Goal: Task Accomplishment & Management: Complete application form

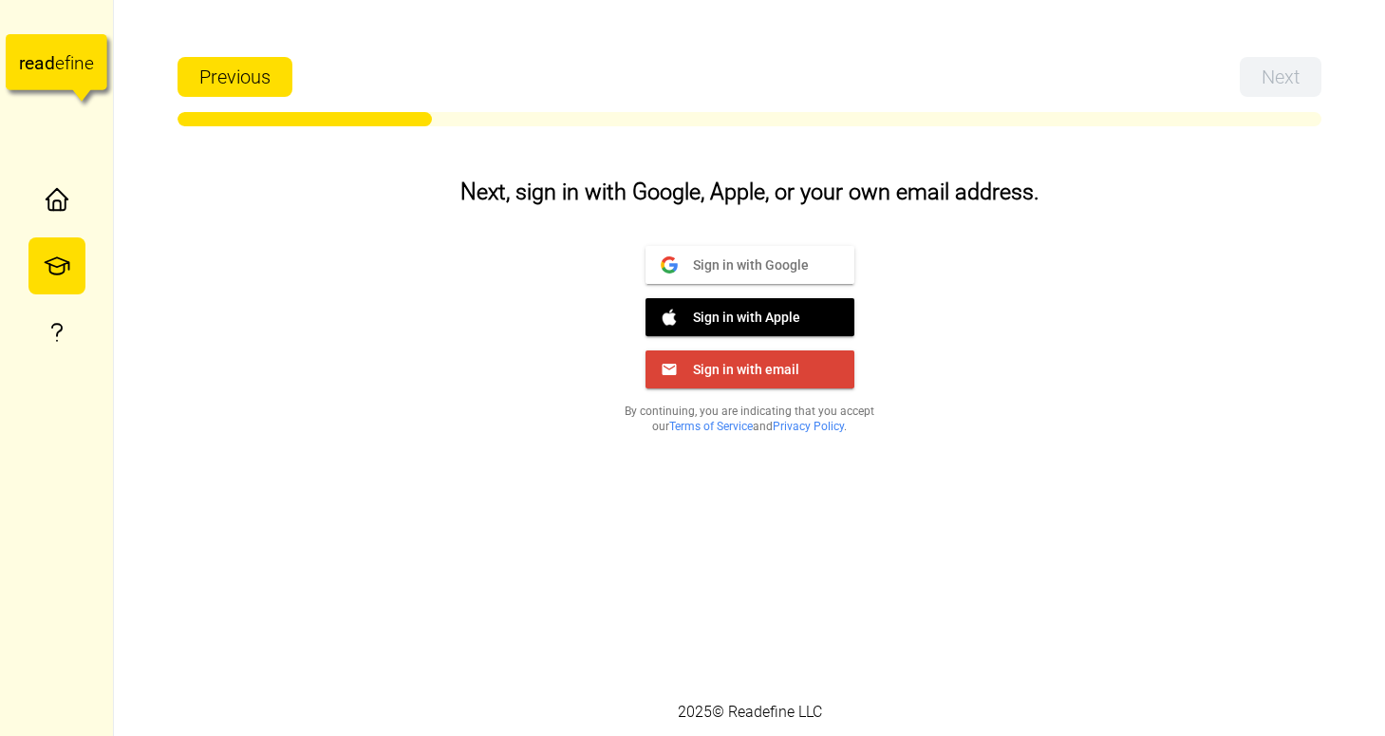
click at [796, 259] on span "Sign in with Google" at bounding box center [743, 263] width 131 height 17
click at [758, 371] on span "Sign in with email" at bounding box center [739, 368] width 122 height 17
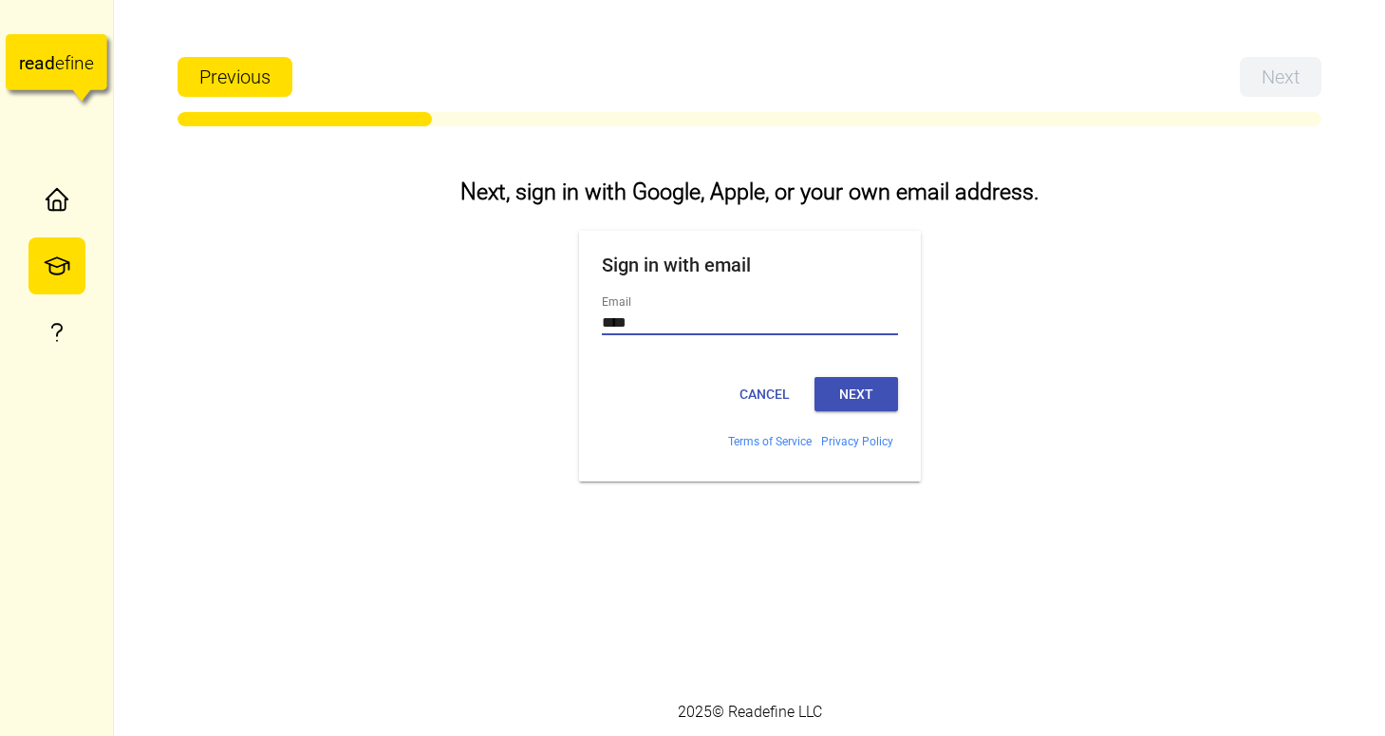
type input "**********"
click at [858, 388] on button "Next" at bounding box center [856, 394] width 84 height 34
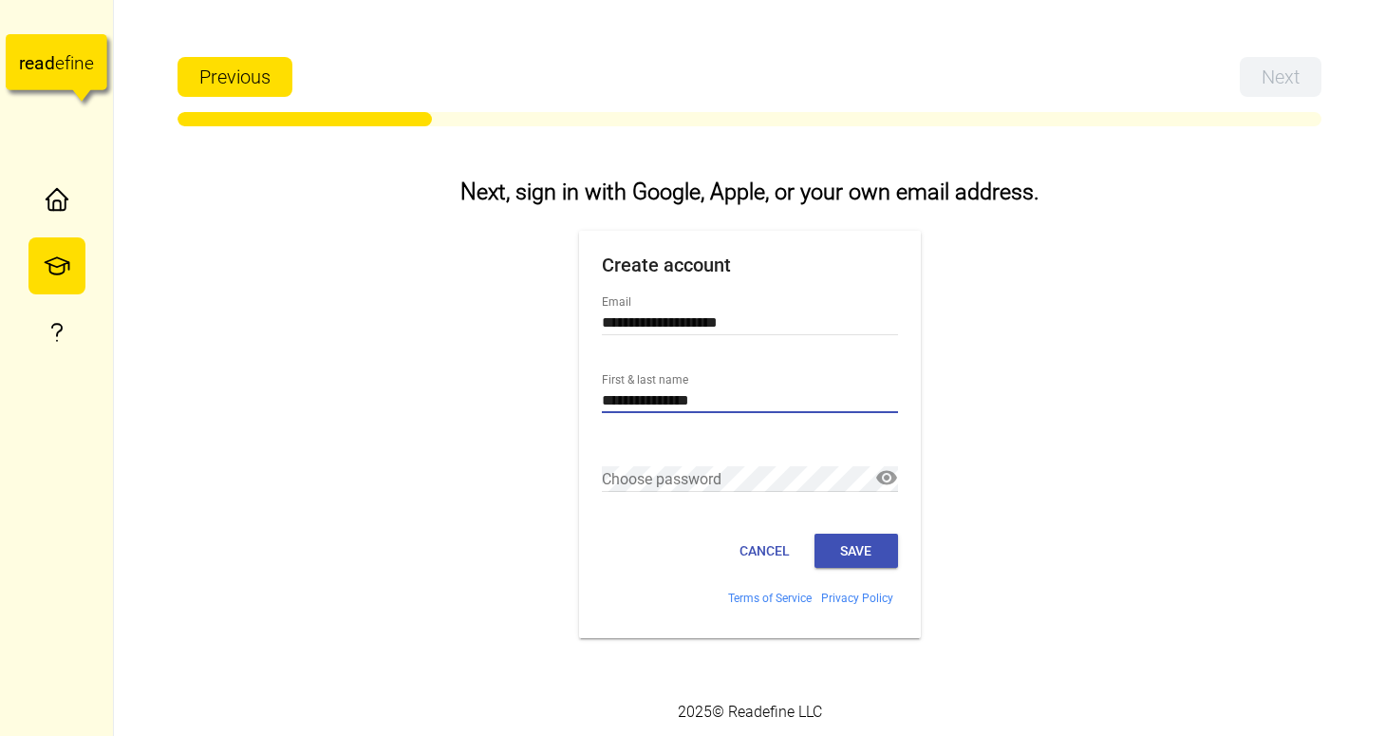
type input "**********"
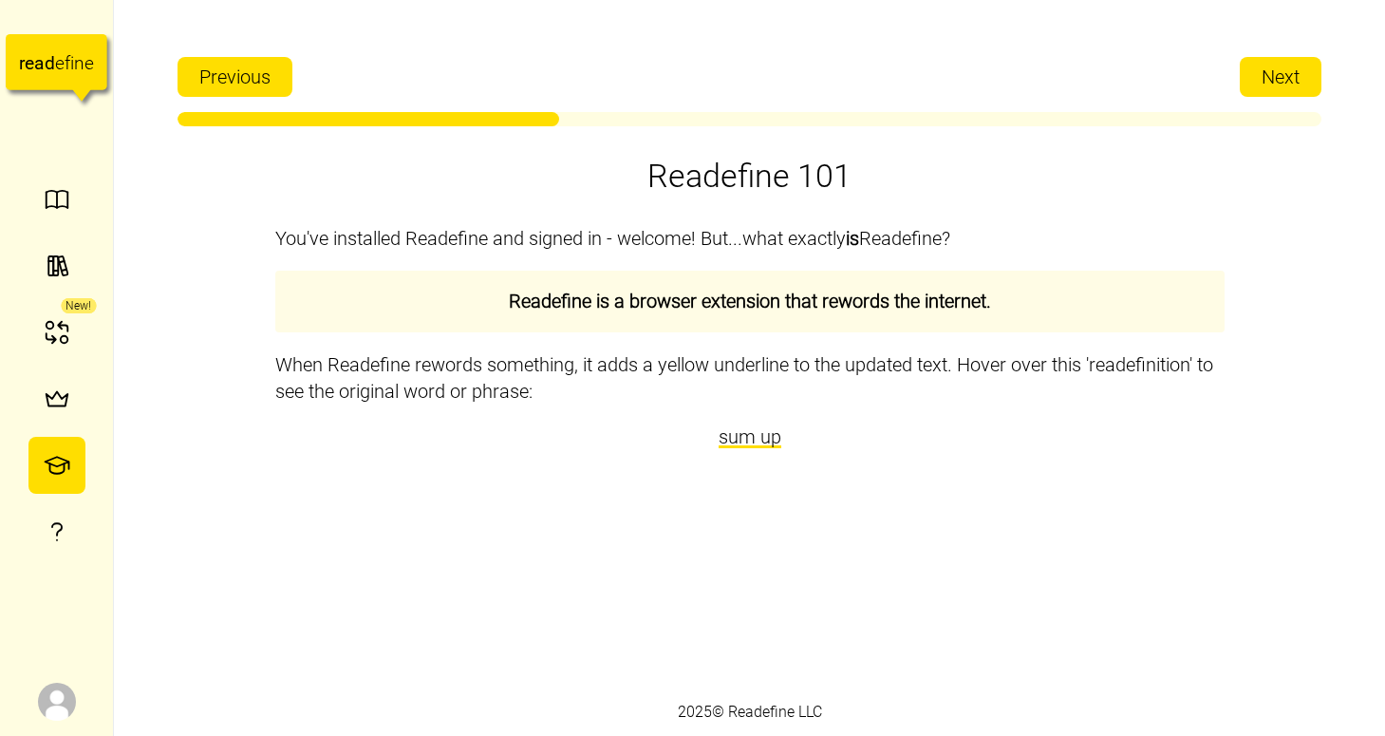
click at [1289, 80] on span "Next" at bounding box center [1281, 77] width 38 height 38
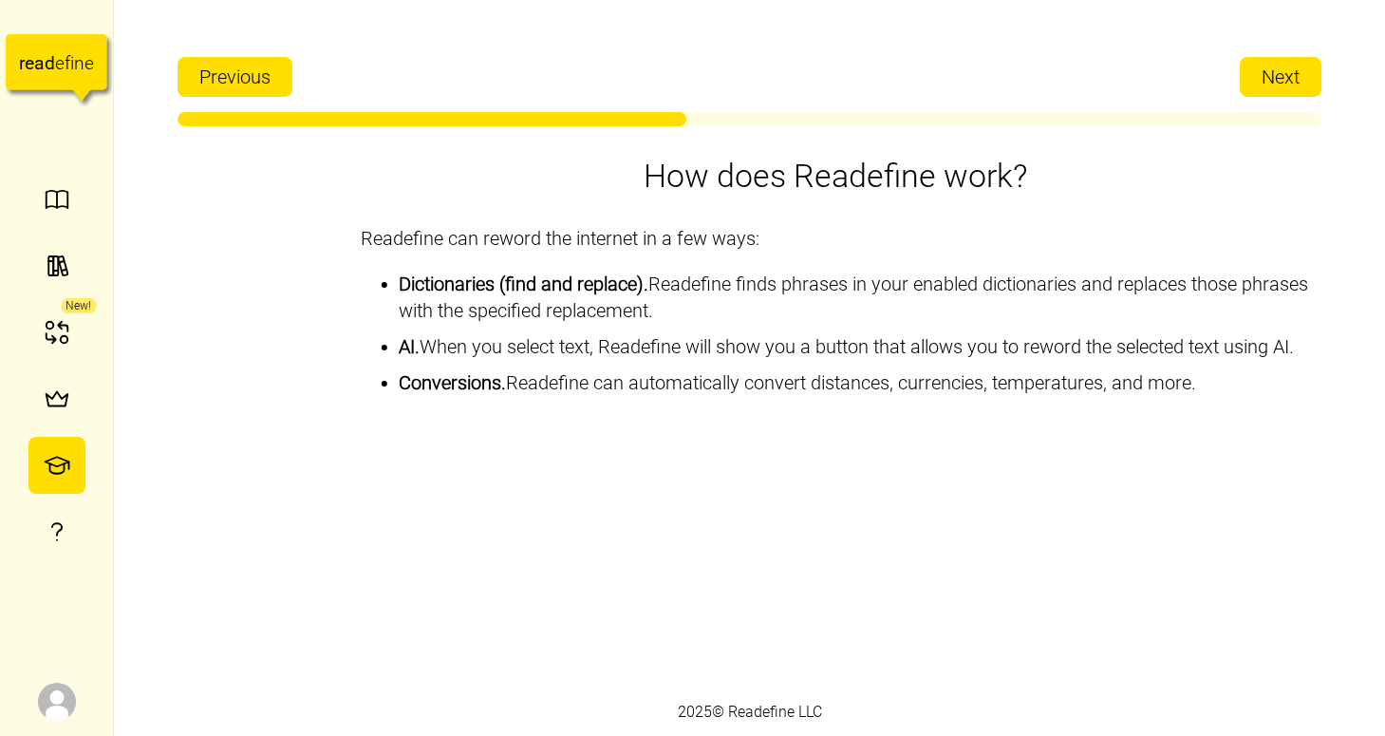
click at [1289, 80] on span "Next" at bounding box center [1281, 77] width 38 height 38
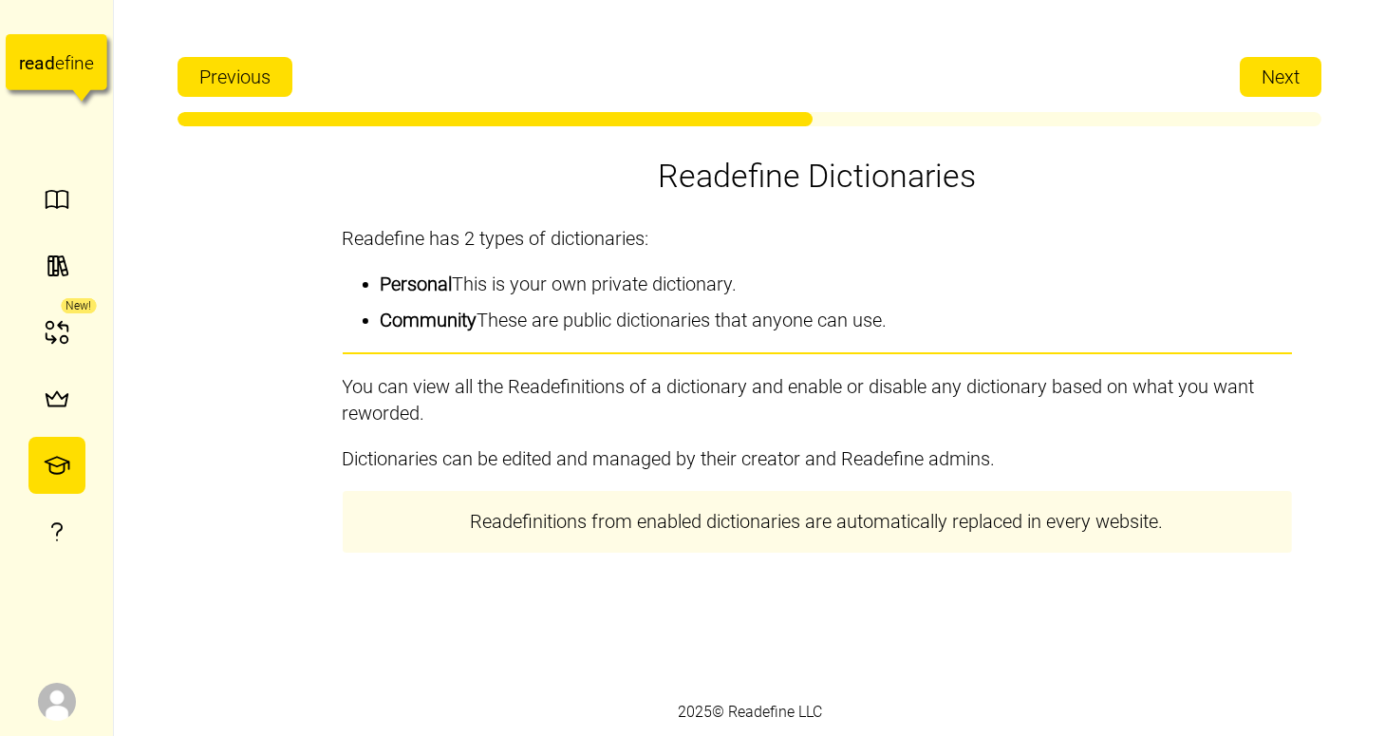
click at [1289, 80] on span "Next" at bounding box center [1281, 77] width 38 height 38
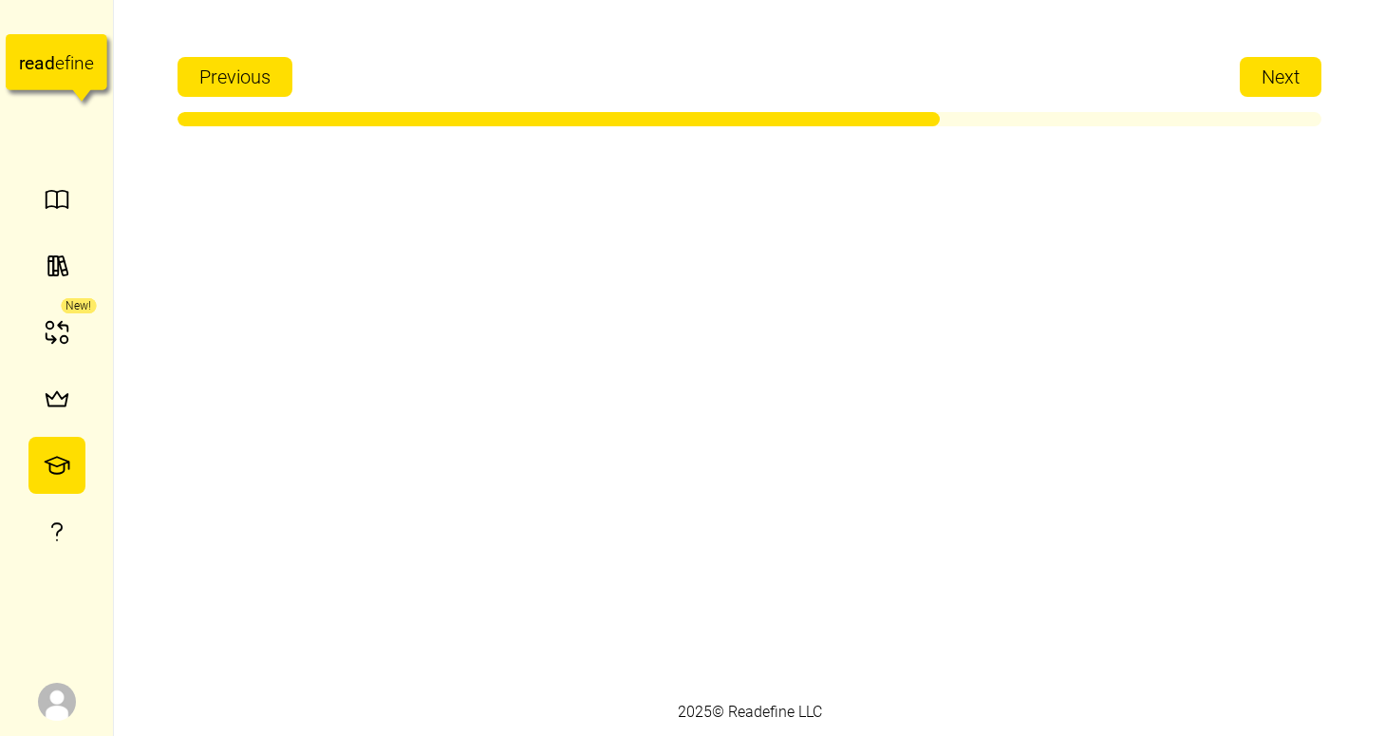
click at [1289, 80] on span "Next" at bounding box center [1281, 77] width 38 height 38
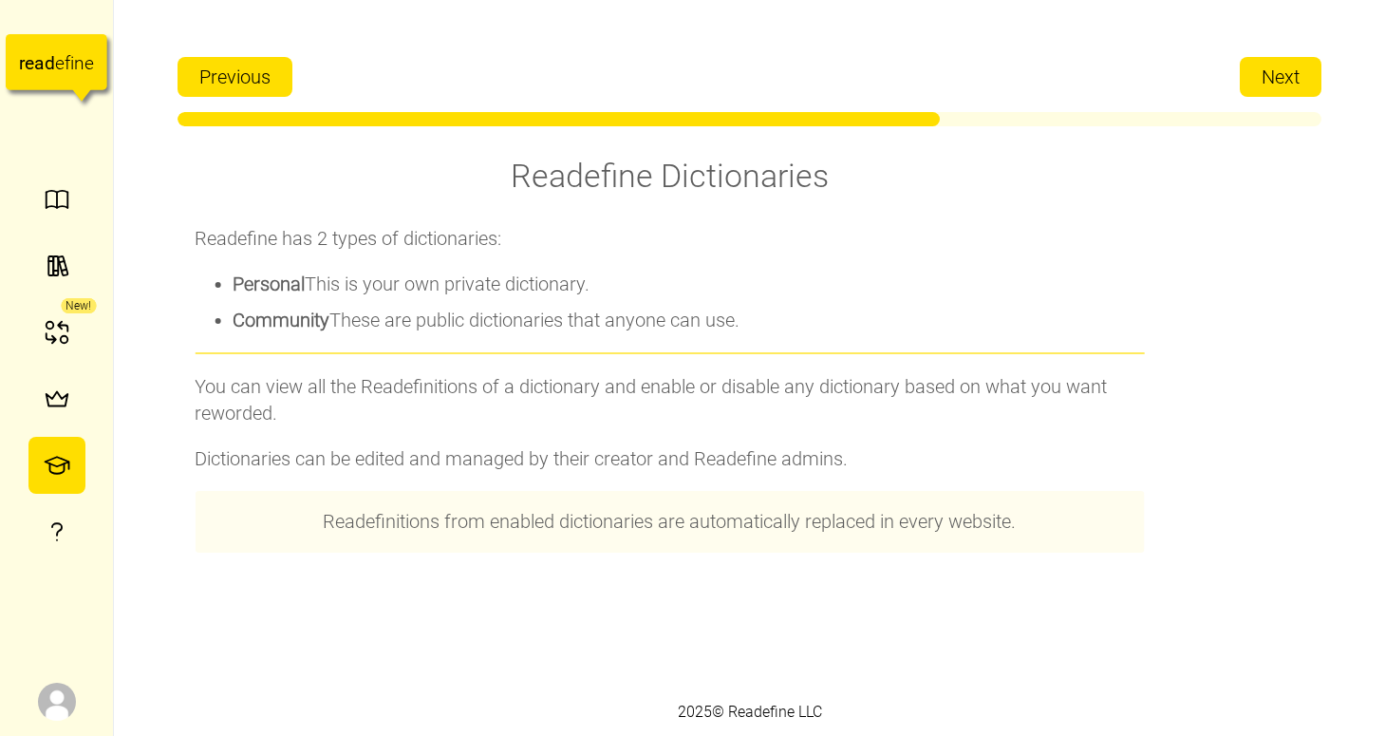
click at [1289, 80] on span "Next" at bounding box center [1281, 77] width 38 height 38
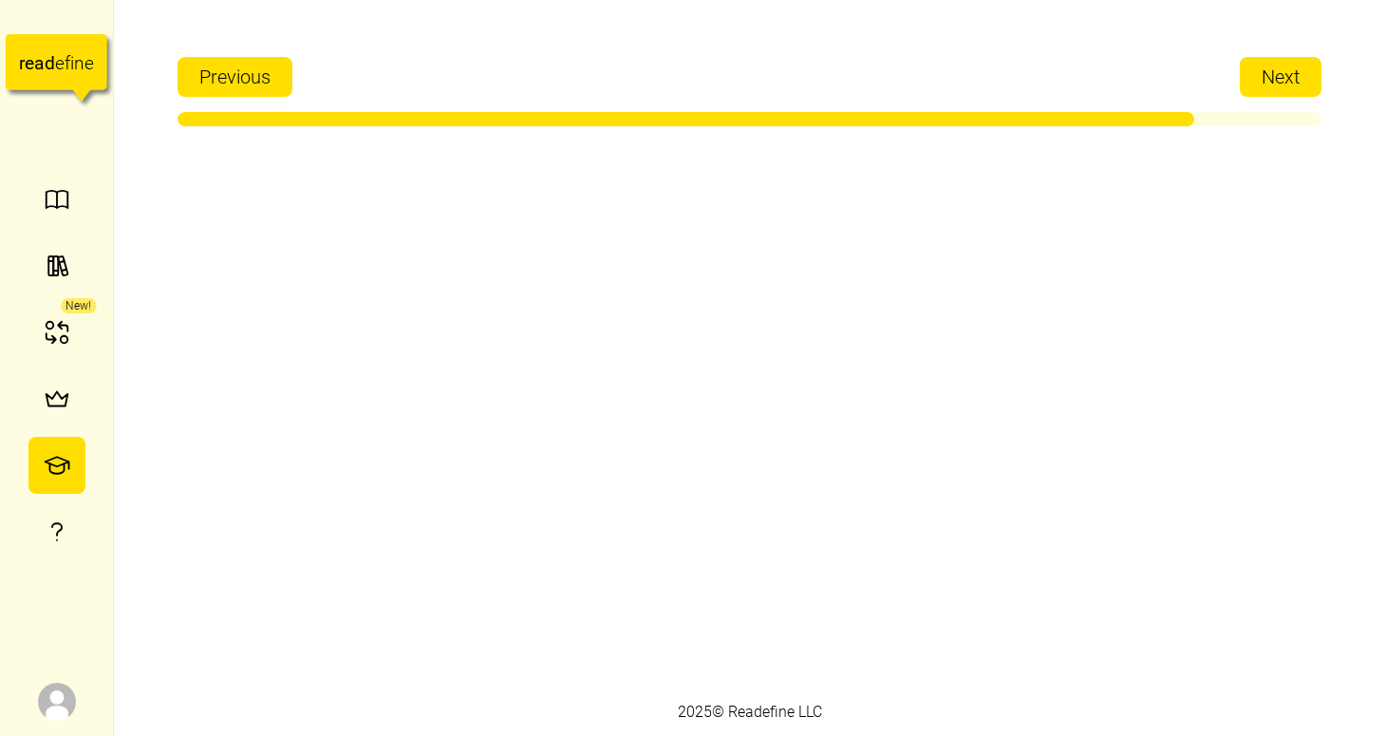
click at [1289, 80] on span "Next" at bounding box center [1281, 77] width 38 height 38
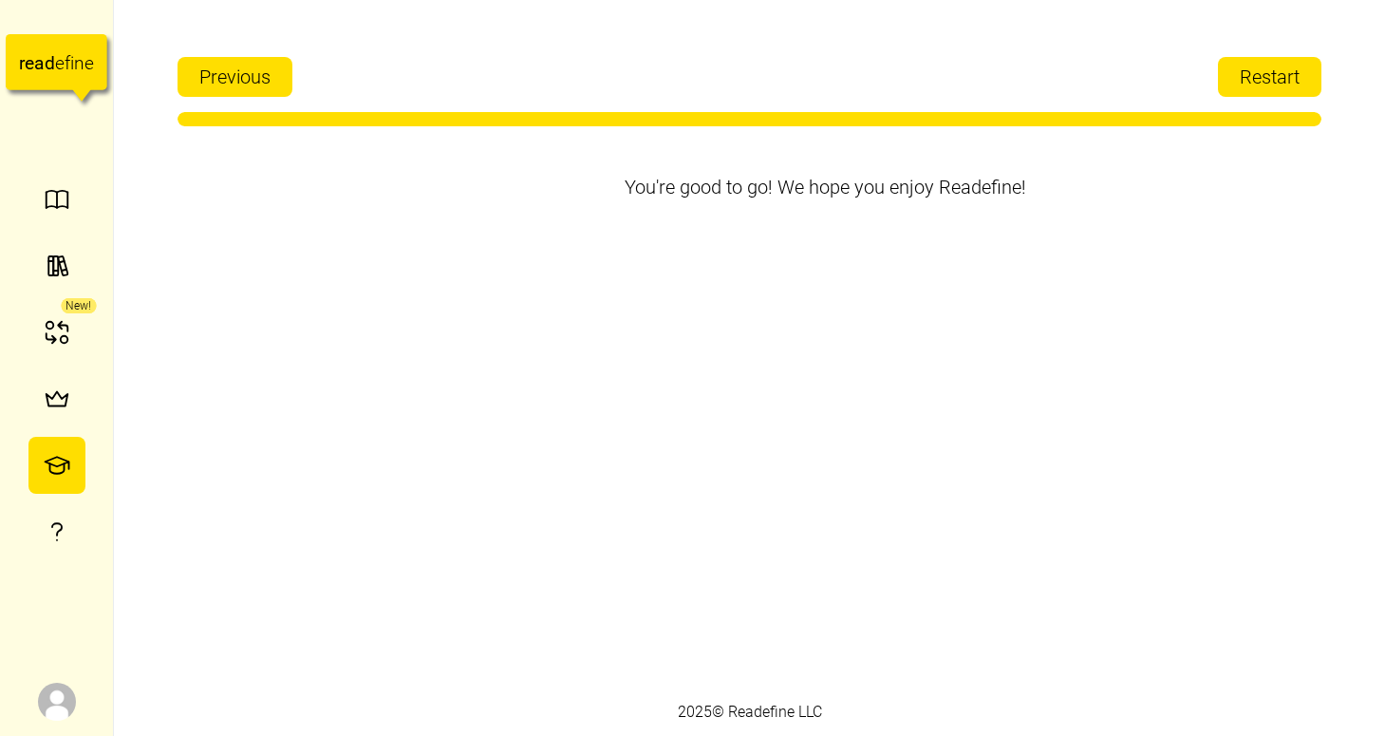
click at [1289, 80] on span "Restart" at bounding box center [1270, 77] width 60 height 38
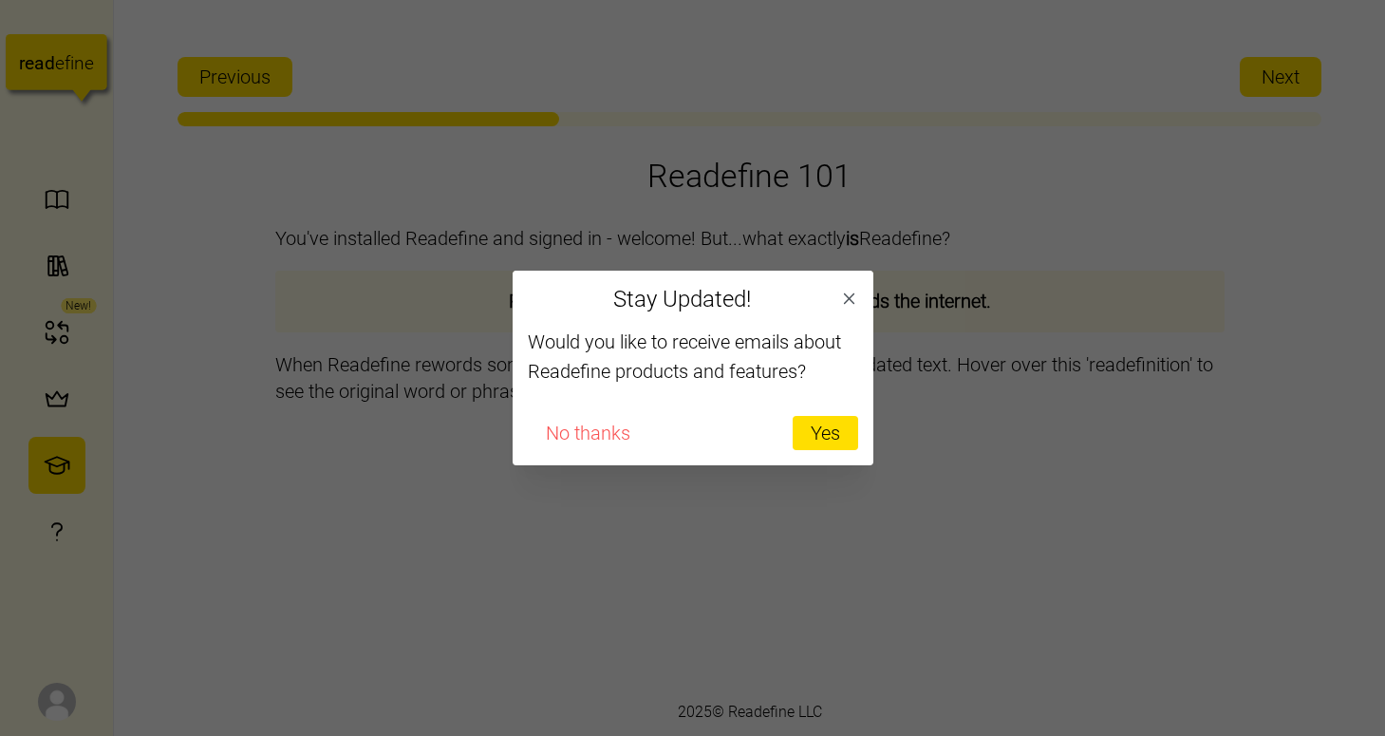
click at [592, 432] on span "No thanks" at bounding box center [588, 433] width 84 height 32
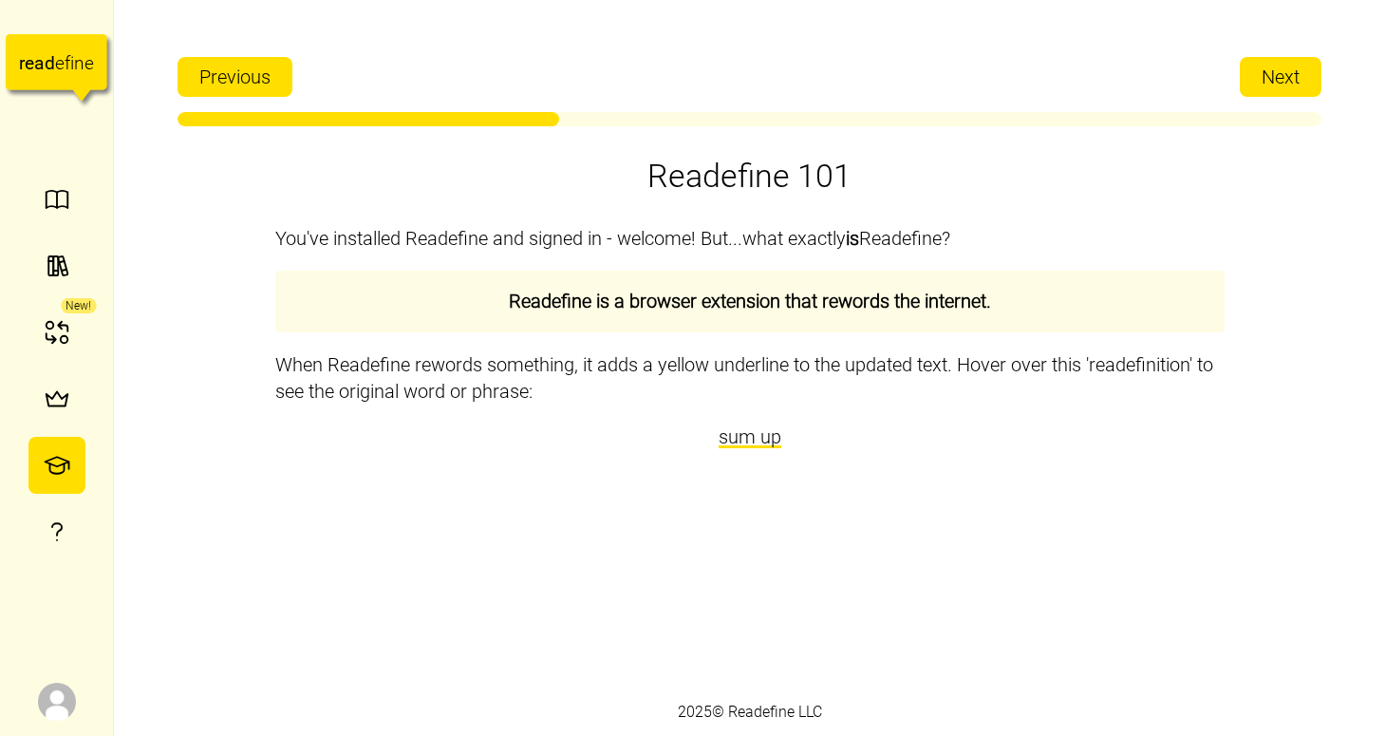
click at [1263, 76] on span "Next" at bounding box center [1281, 77] width 38 height 38
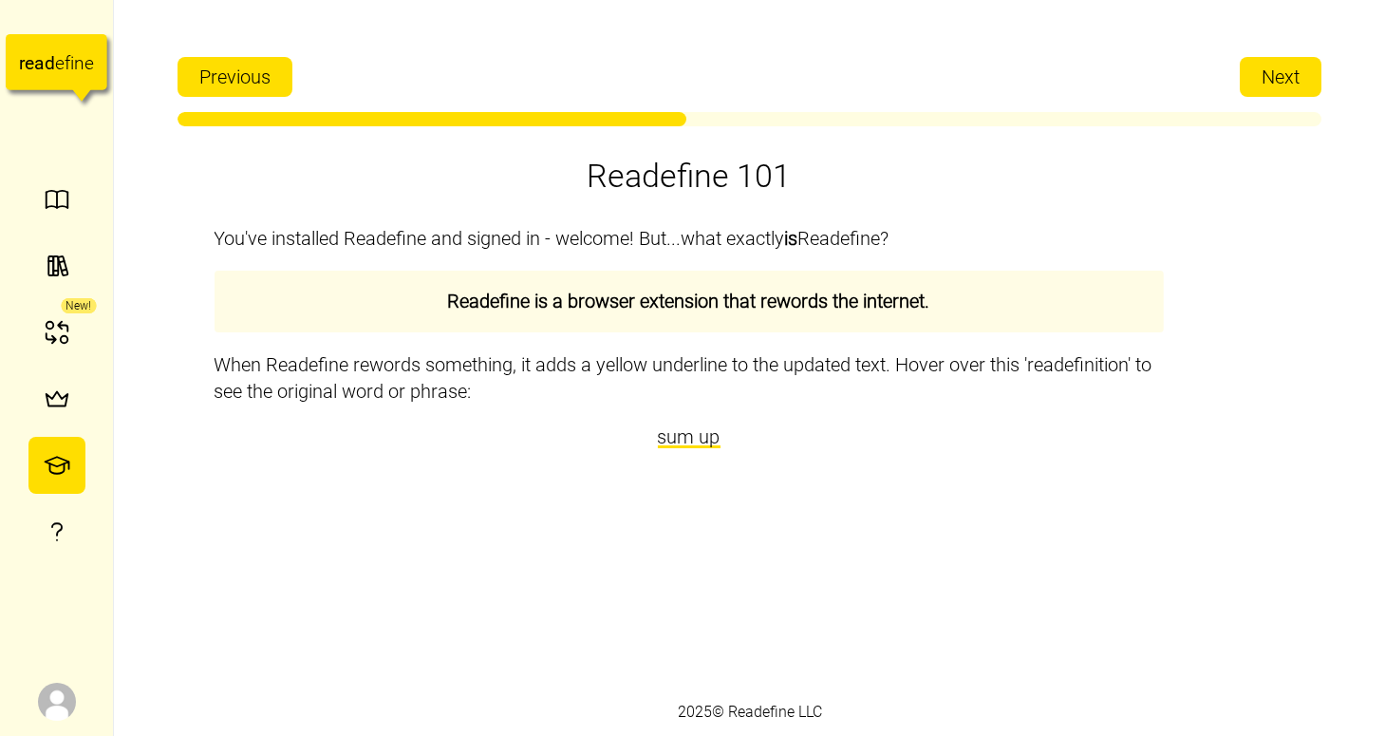
click at [1263, 76] on span "Next" at bounding box center [1281, 77] width 38 height 38
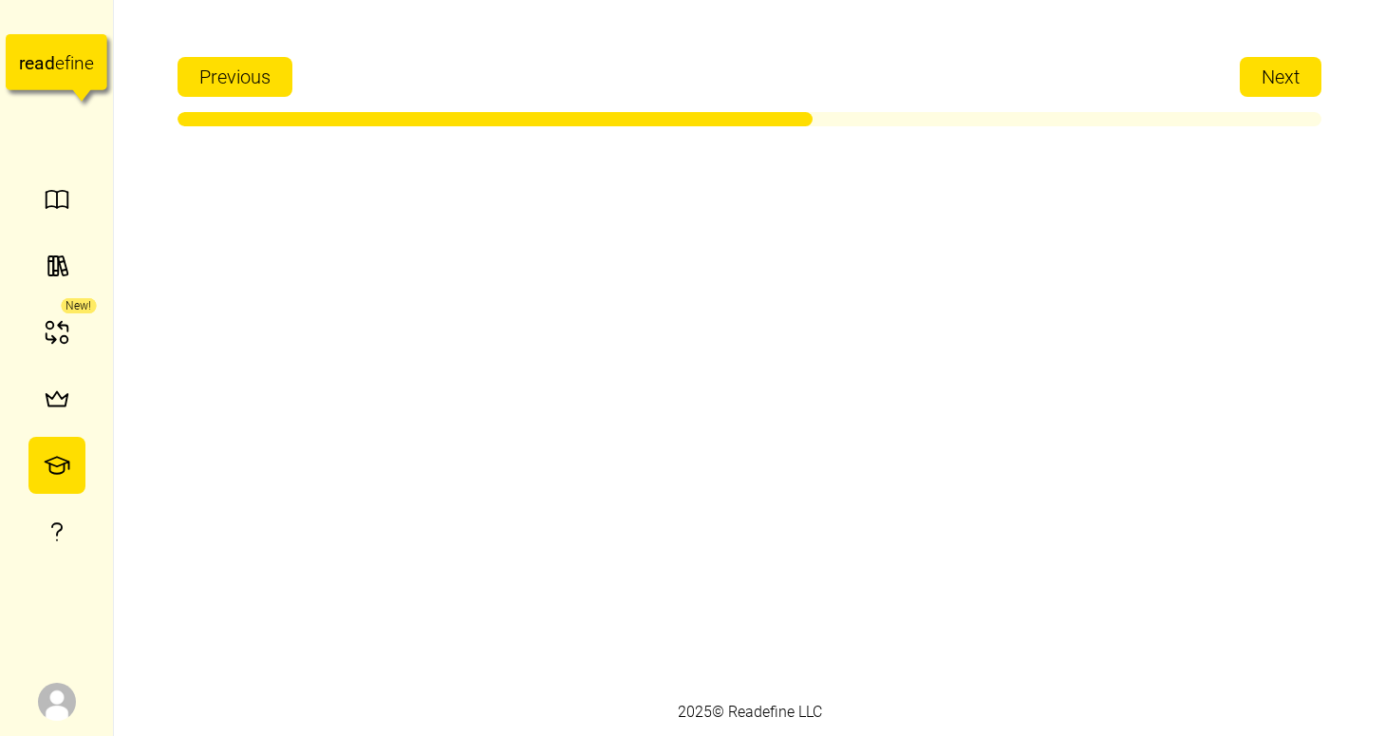
click at [1263, 76] on span "Next" at bounding box center [1281, 77] width 38 height 38
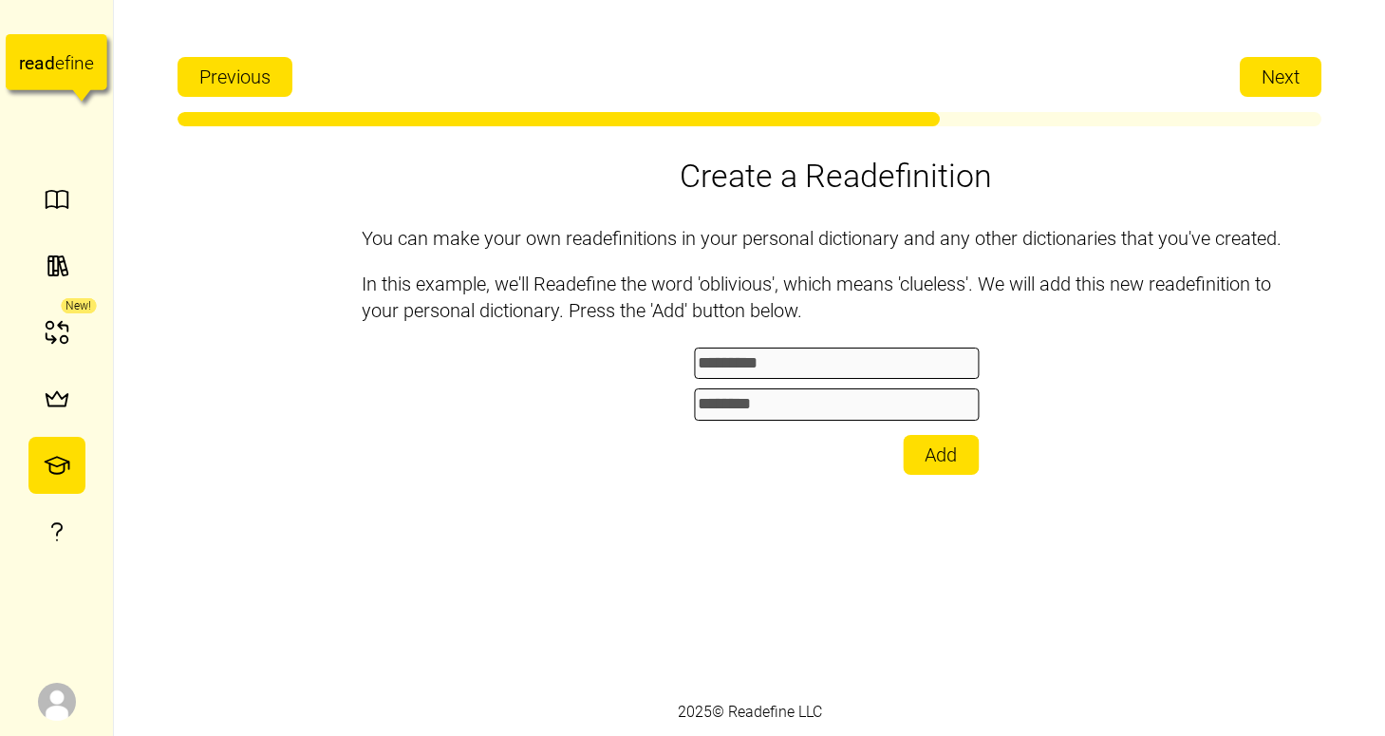
click at [1263, 76] on span "Next" at bounding box center [1281, 77] width 38 height 38
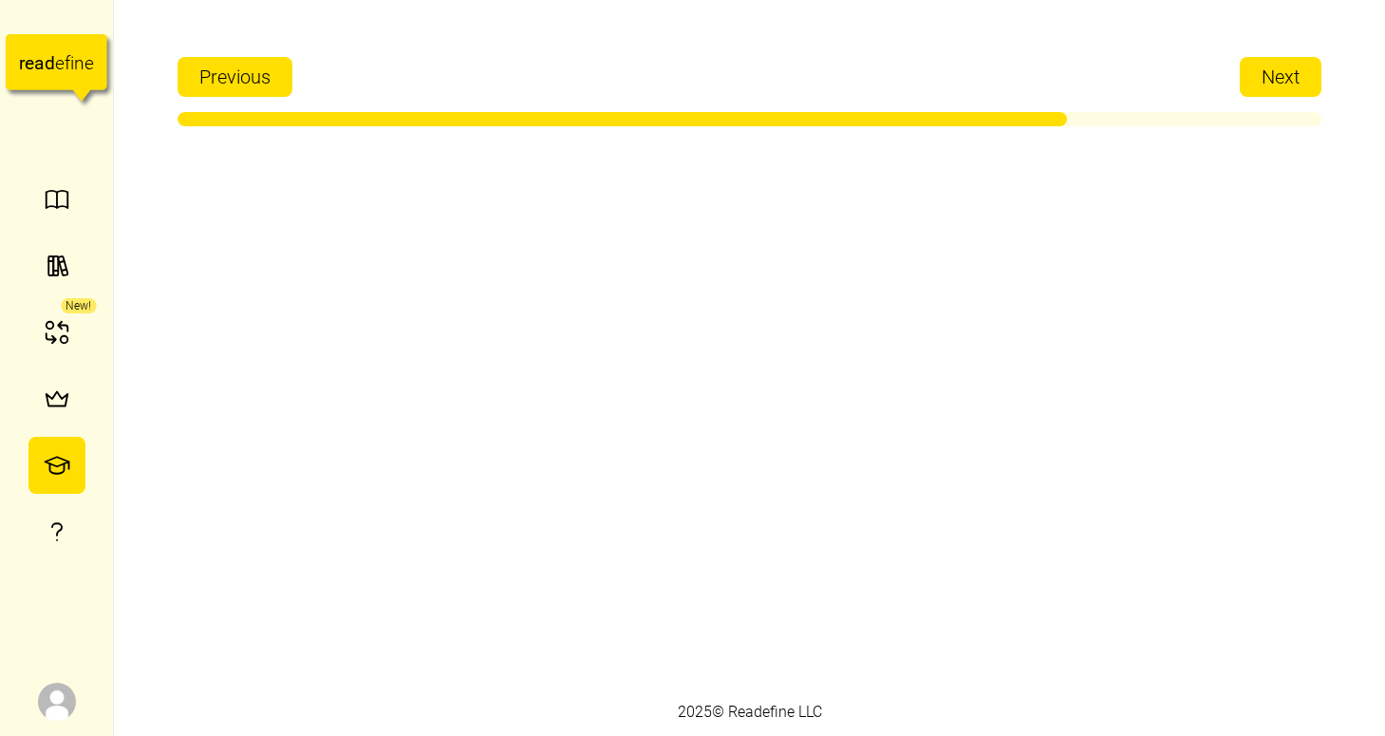
click at [1263, 76] on span "Next" at bounding box center [1281, 77] width 38 height 38
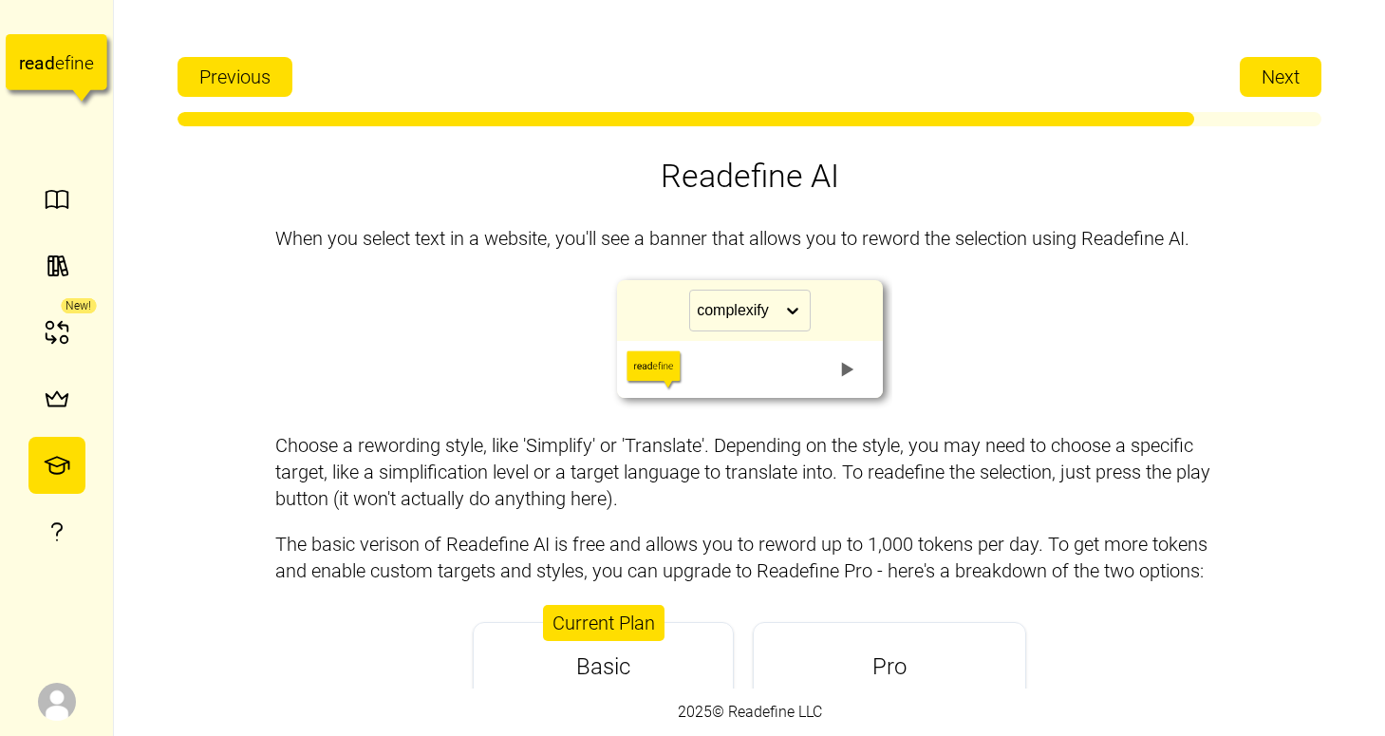
click at [1263, 76] on span "Next" at bounding box center [1281, 77] width 38 height 38
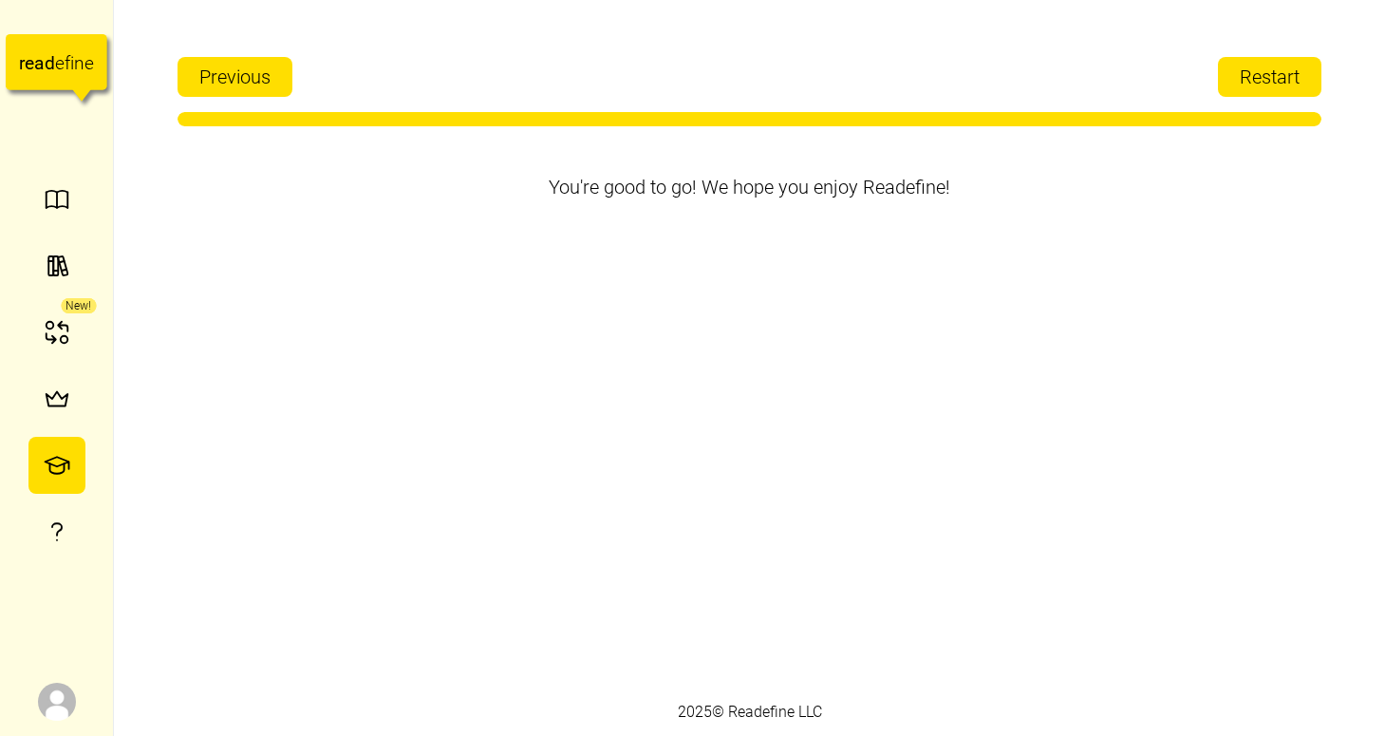
click at [1263, 76] on span "Restart" at bounding box center [1270, 77] width 60 height 38
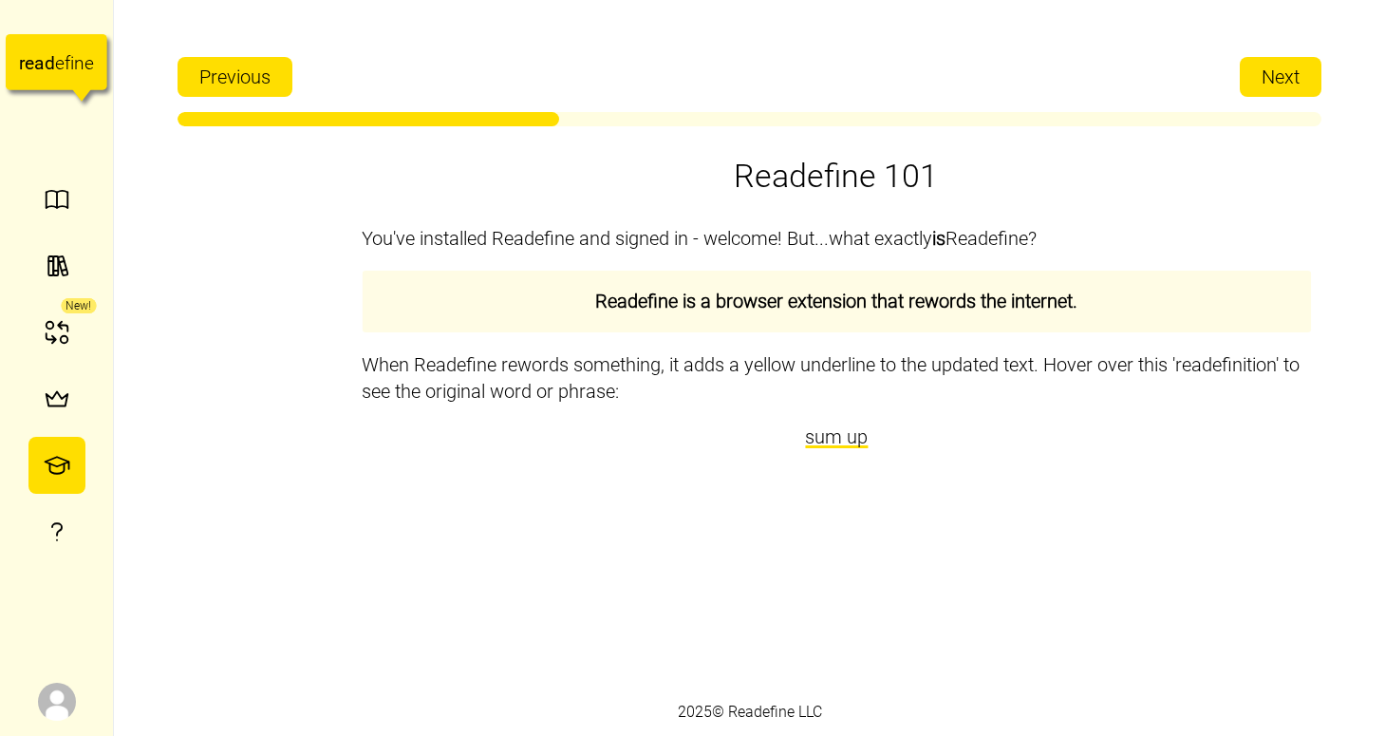
click at [1263, 76] on span "Next" at bounding box center [1281, 77] width 38 height 38
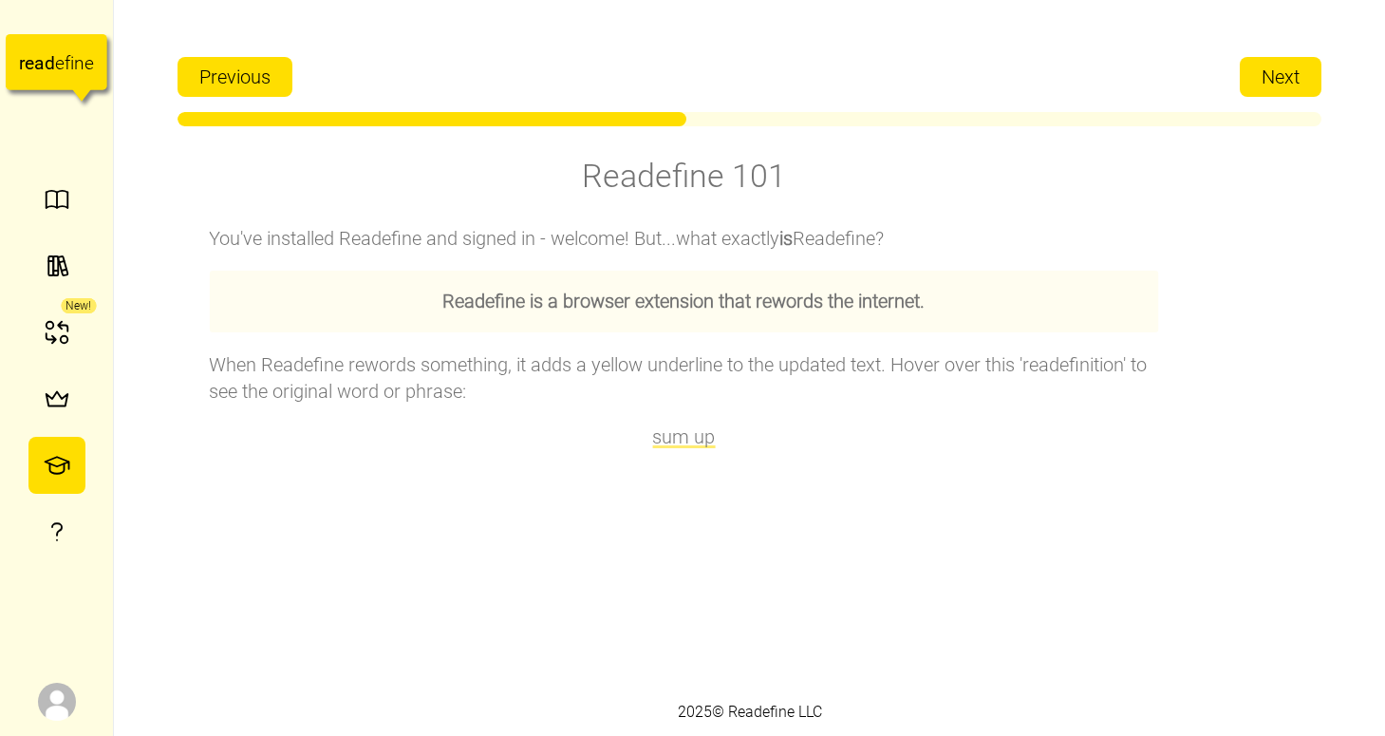
click at [1263, 76] on span "Next" at bounding box center [1281, 77] width 38 height 38
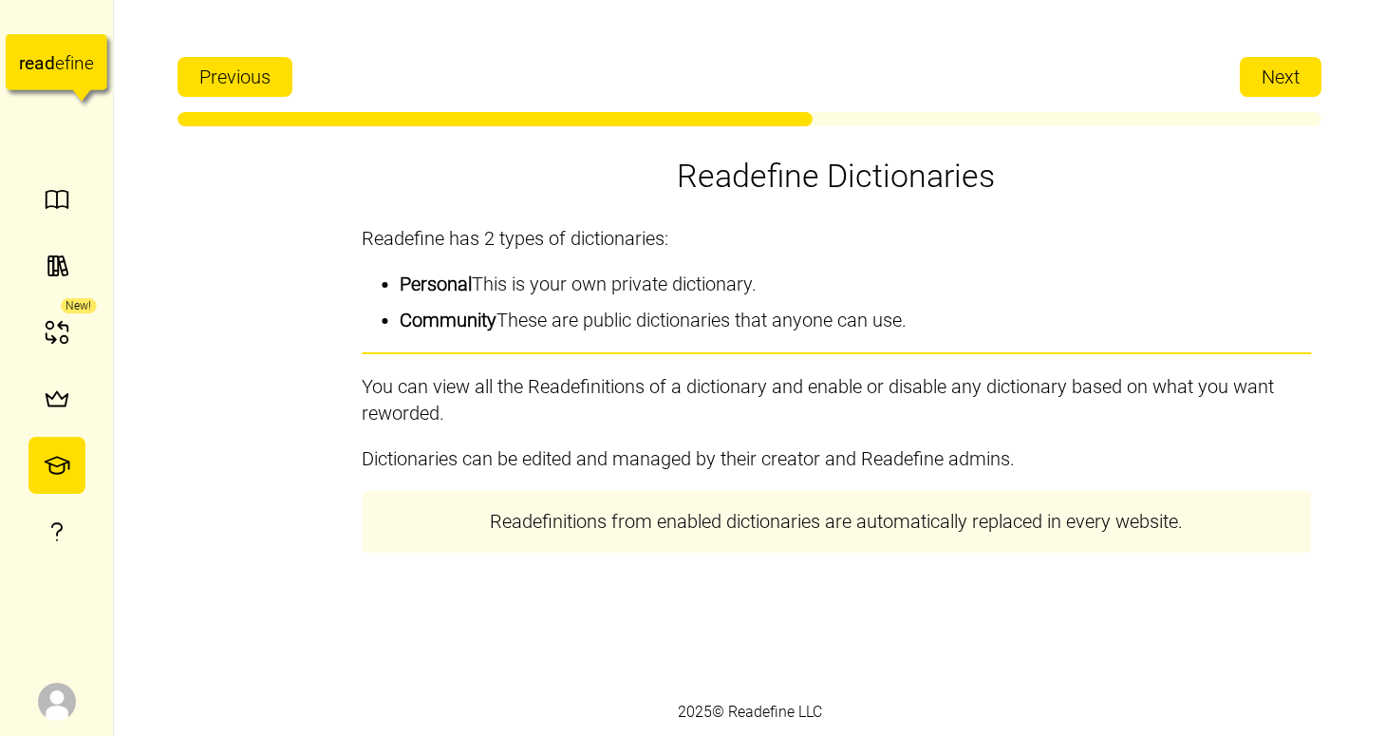
click at [1263, 76] on span "Next" at bounding box center [1281, 77] width 38 height 38
